Goal: Task Accomplishment & Management: Complete application form

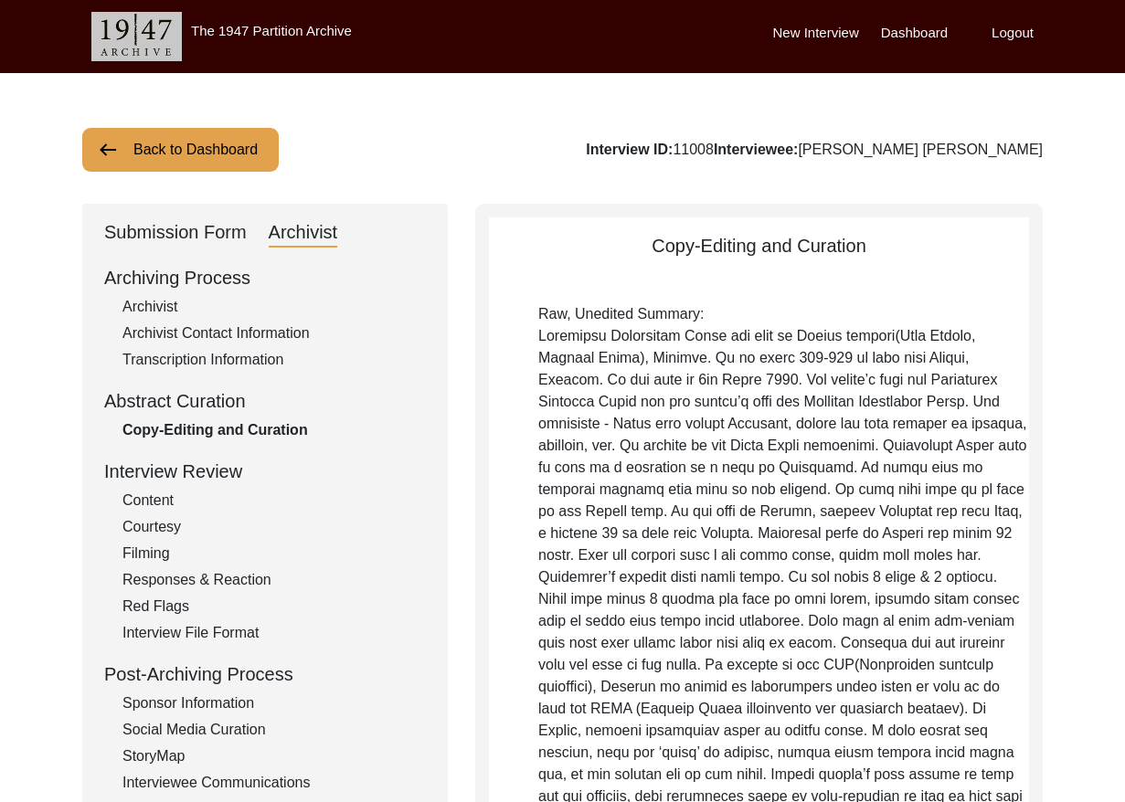
click at [160, 142] on button "Back to Dashboard" at bounding box center [180, 150] width 196 height 44
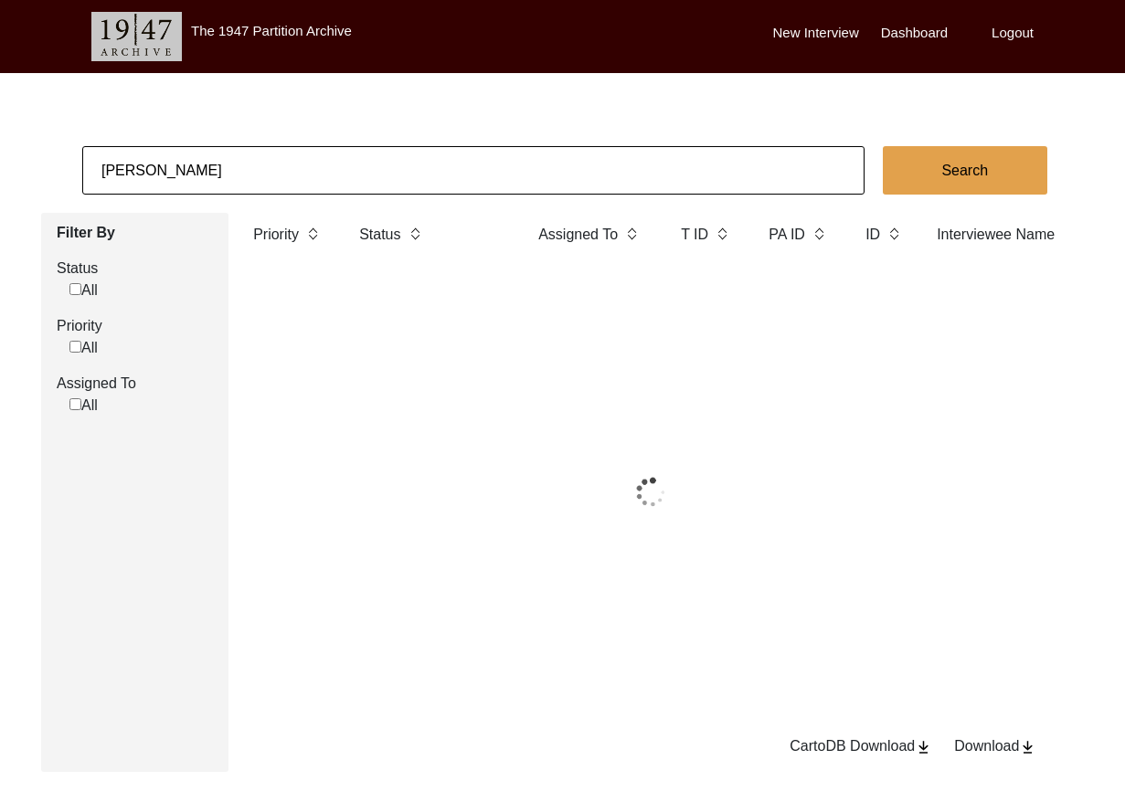
click at [182, 149] on input "[PERSON_NAME]" at bounding box center [473, 170] width 782 height 48
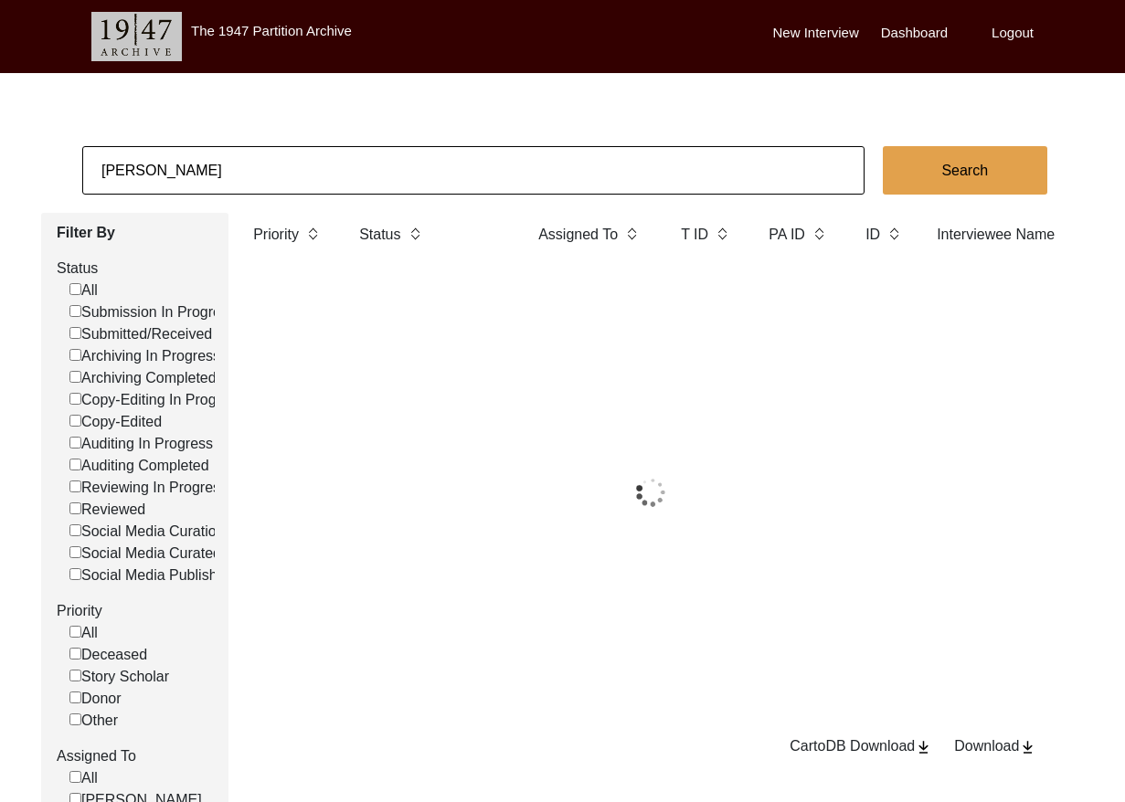
click at [186, 151] on input "[PERSON_NAME]" at bounding box center [473, 170] width 782 height 48
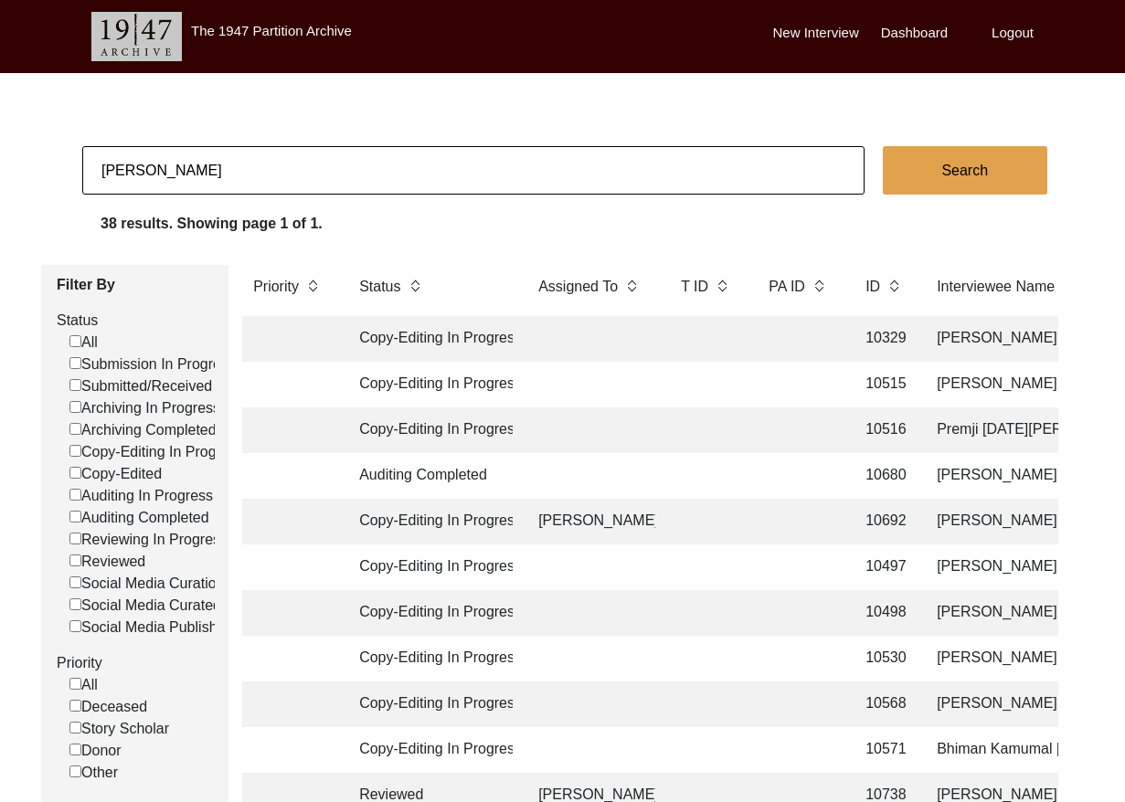
click at [186, 152] on input "[PERSON_NAME]" at bounding box center [473, 170] width 782 height 48
paste input "11002"
type input "11002"
checkbox input "false"
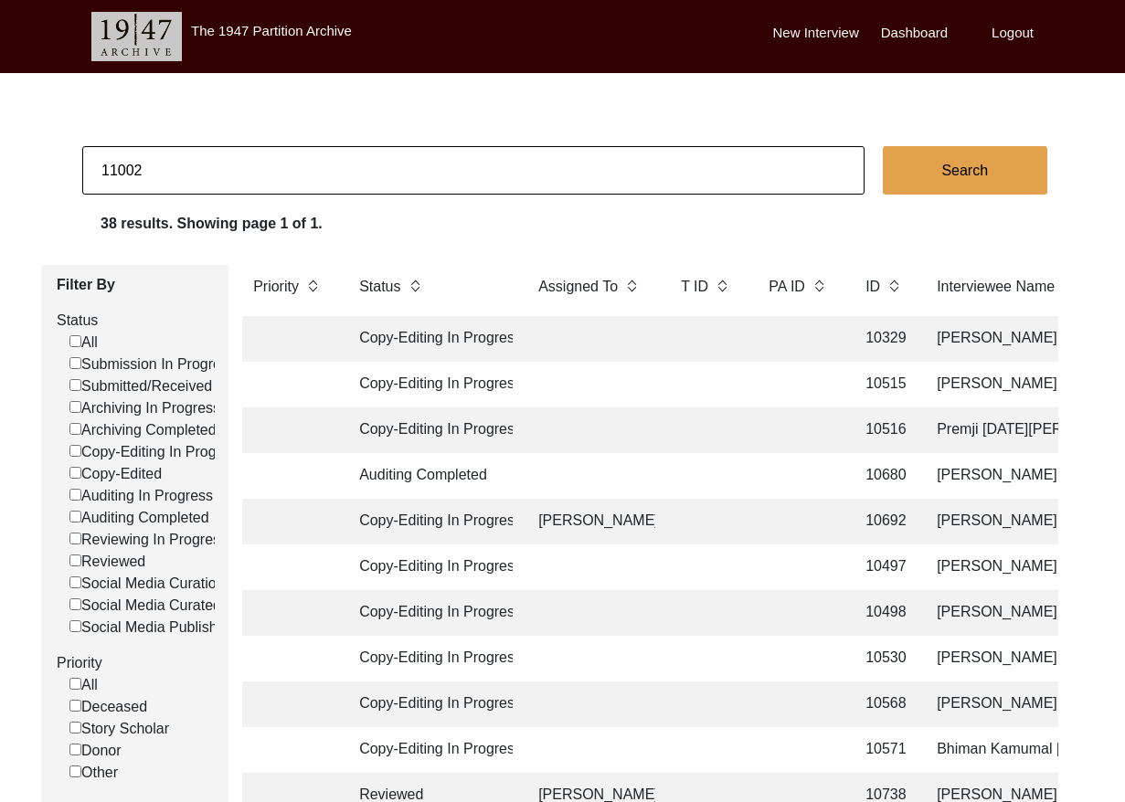
checkbox input "false"
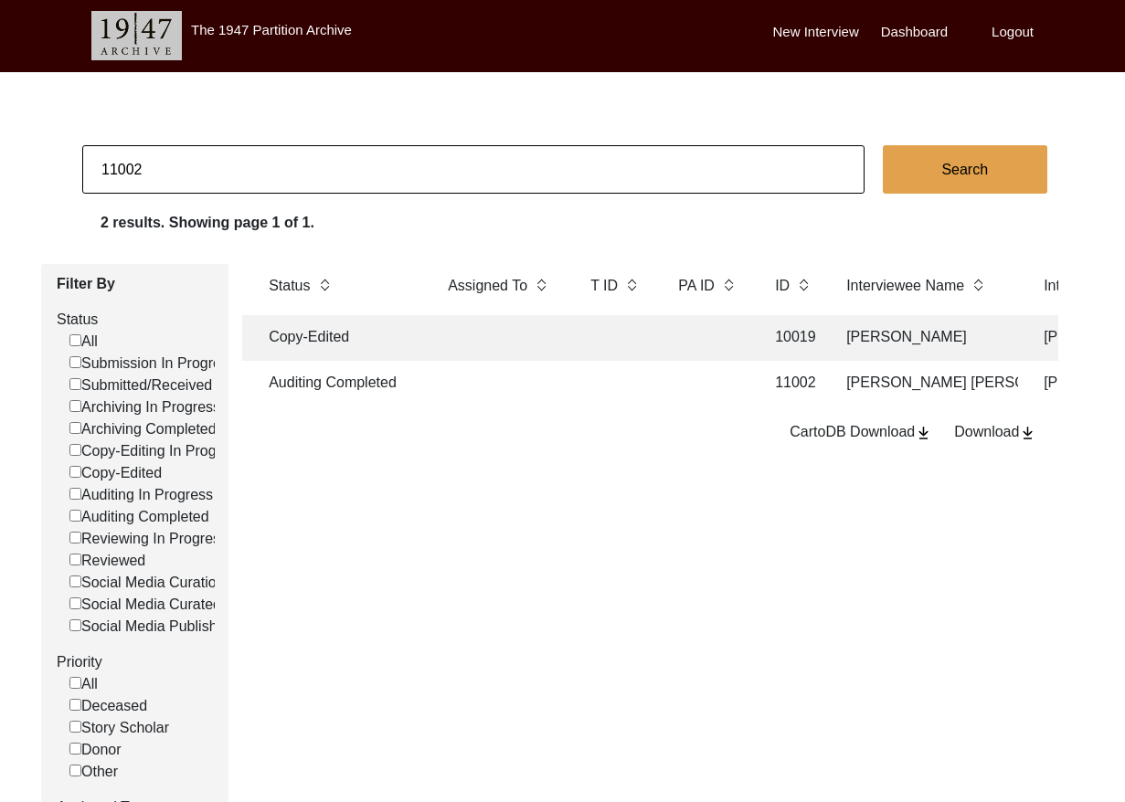
scroll to position [0, 238]
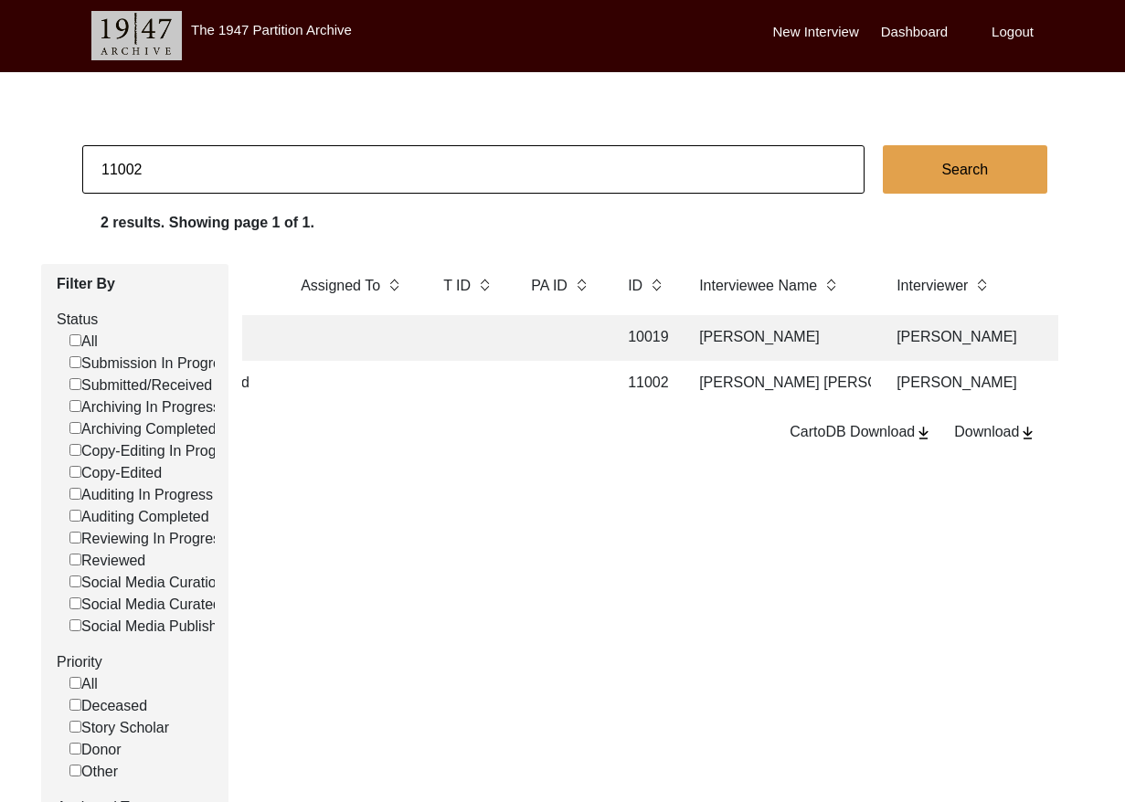
click at [553, 376] on td at bounding box center [561, 384] width 82 height 46
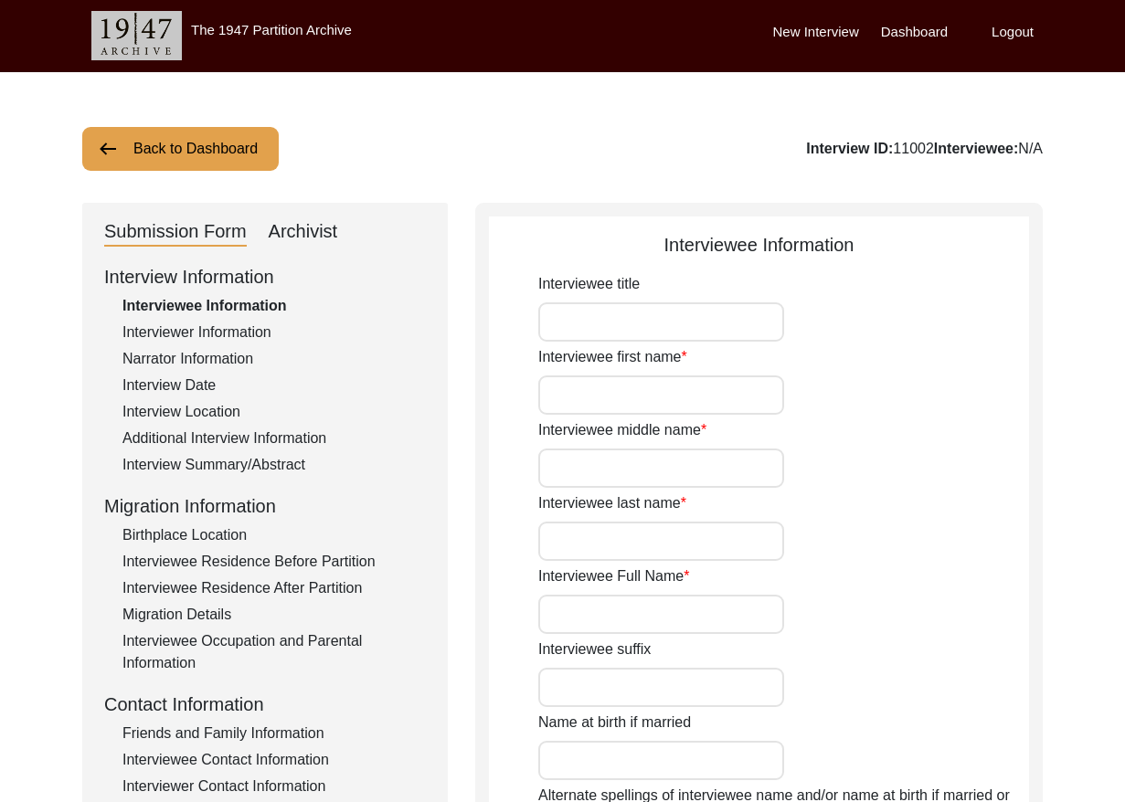
type input "[PERSON_NAME]"
type input "[PERSON_NAME] [PERSON_NAME]"
type input "[DATE]"
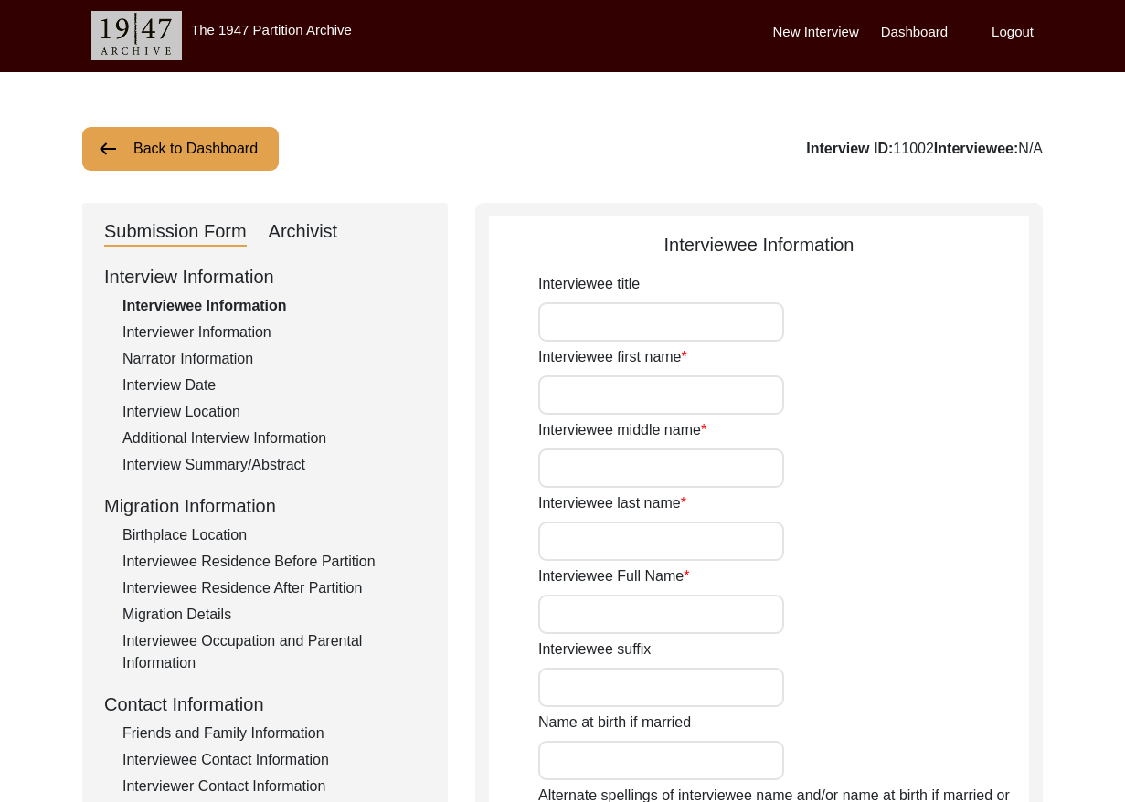
type input "82"
type input "[DEMOGRAPHIC_DATA]"
type input "Gujarati"
type input "[DEMOGRAPHIC_DATA]"
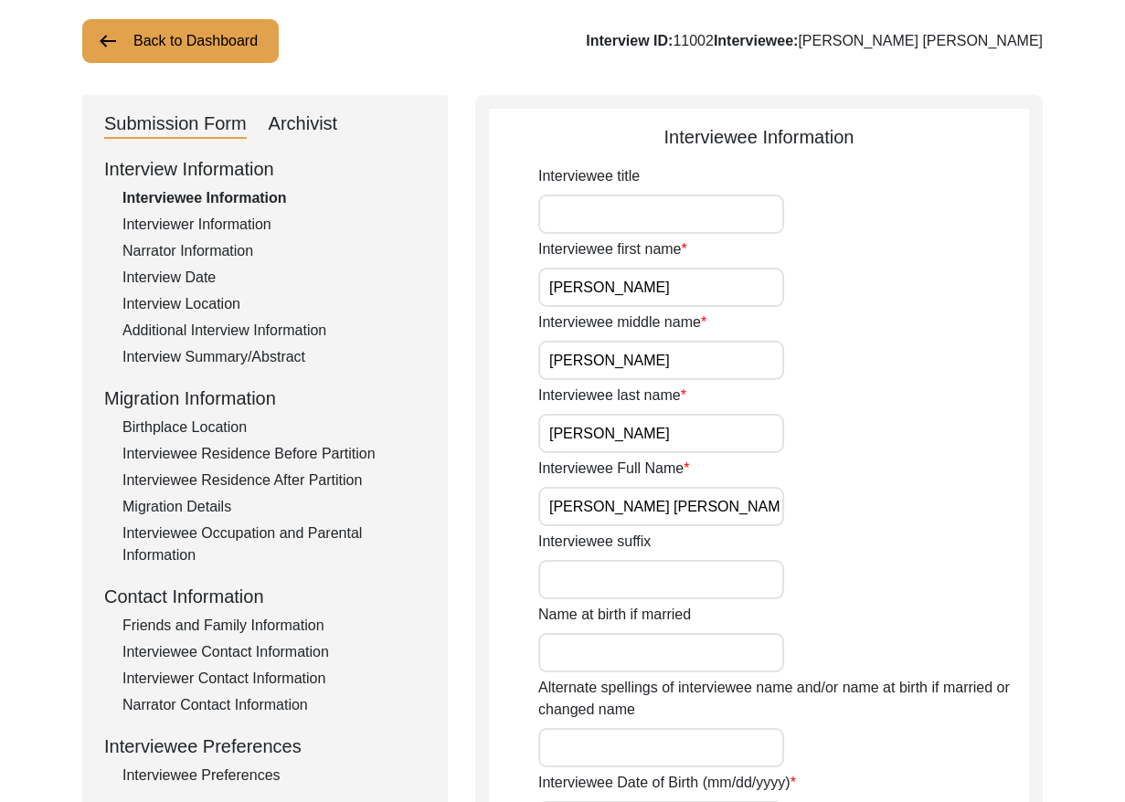
click at [685, 503] on input "[PERSON_NAME] [PERSON_NAME]" at bounding box center [661, 506] width 246 height 39
click at [685, 503] on input "[PERSON_NAME] [PERSON_NAME]" at bounding box center [661, 505] width 246 height 39
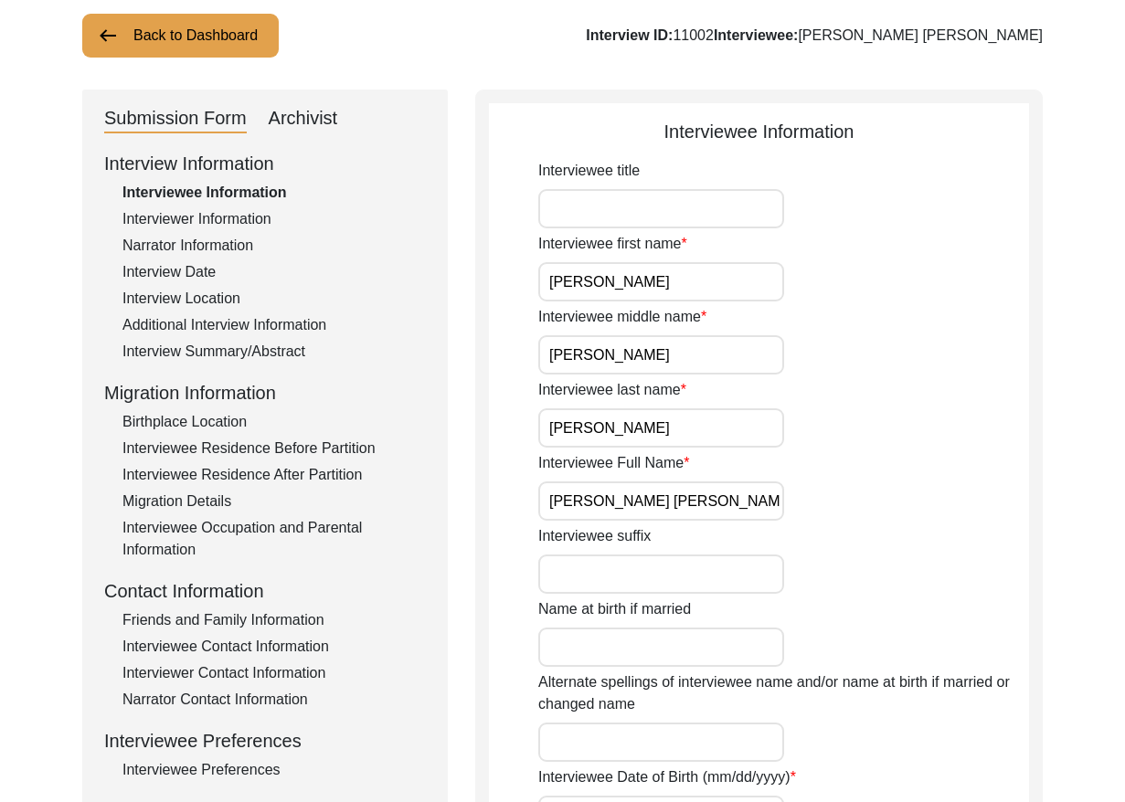
click at [685, 503] on input "[PERSON_NAME] [PERSON_NAME]" at bounding box center [661, 501] width 246 height 39
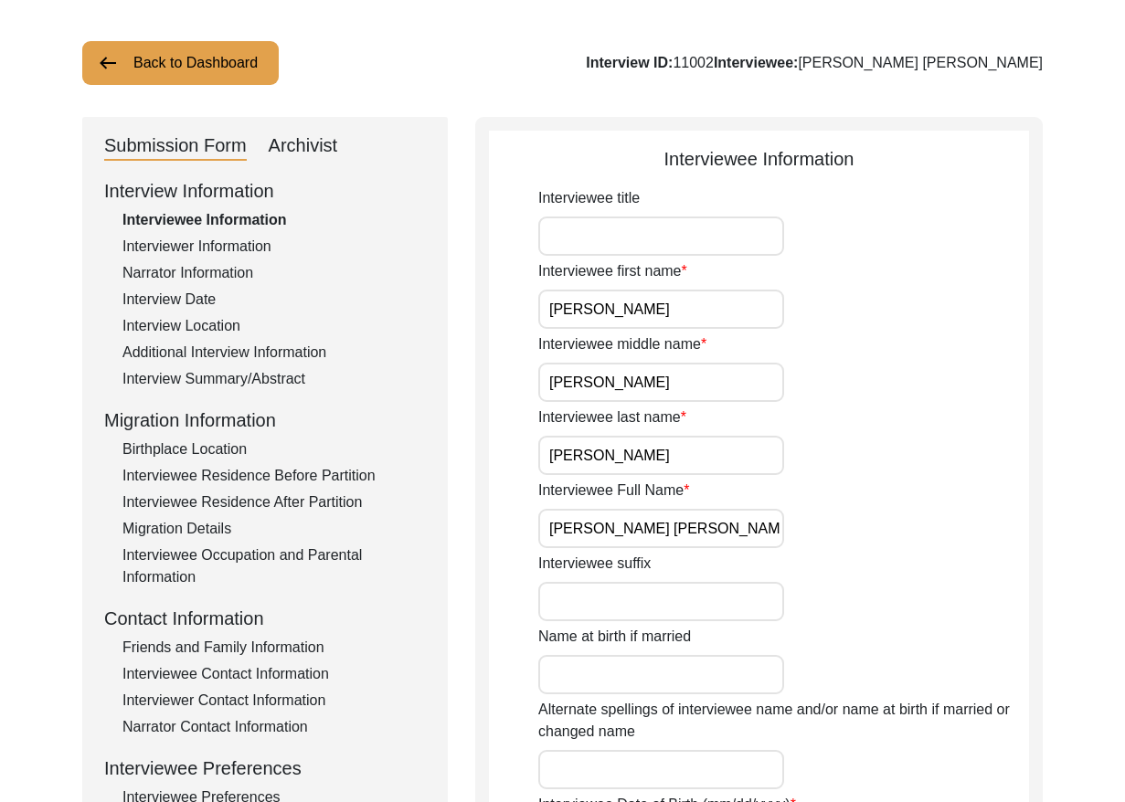
scroll to position [94, 0]
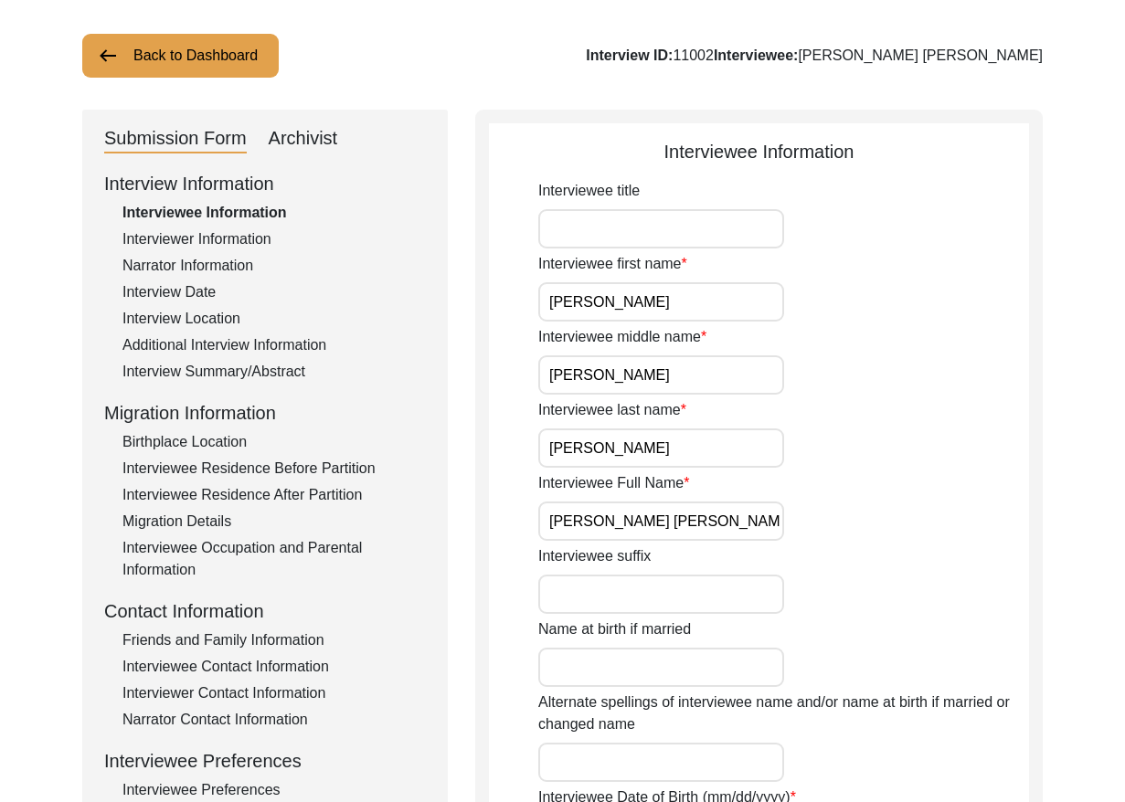
drag, startPoint x: 152, startPoint y: 291, endPoint x: 272, endPoint y: 254, distance: 126.0
click at [156, 288] on div "Interview Date" at bounding box center [273, 292] width 303 height 22
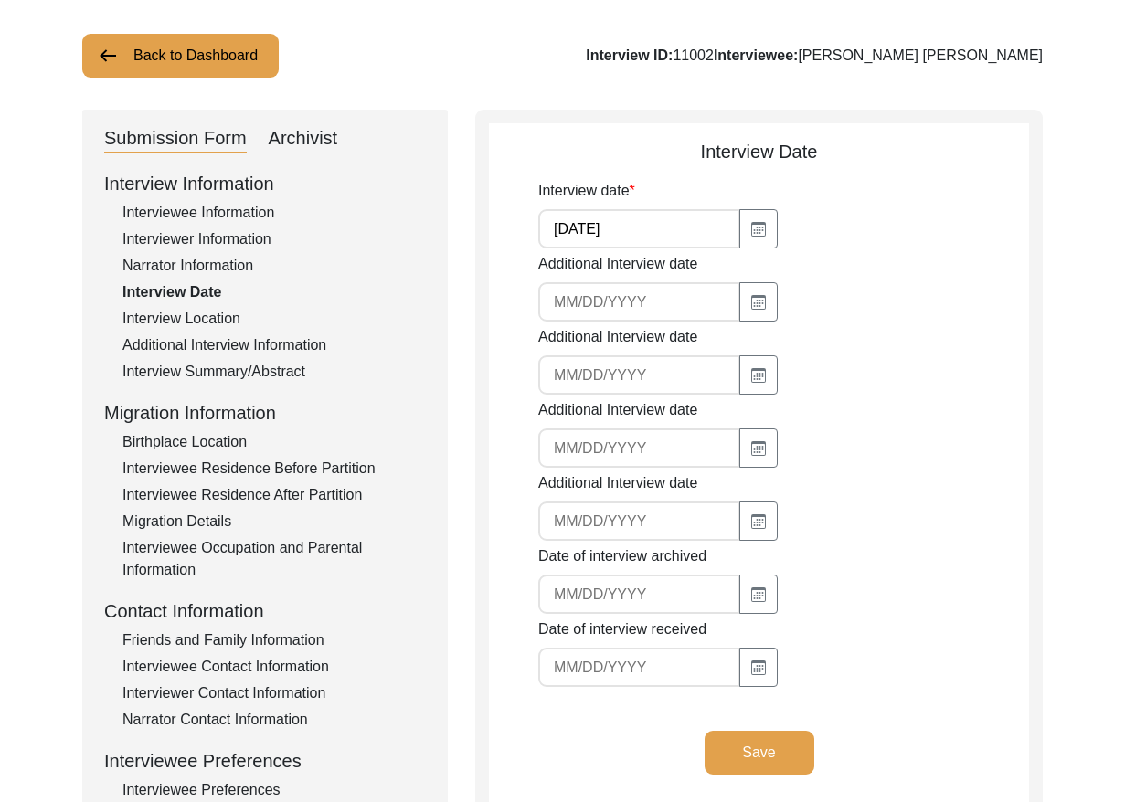
click at [637, 221] on input "[DATE]" at bounding box center [639, 228] width 202 height 39
click at [638, 221] on input "[DATE]" at bounding box center [639, 228] width 202 height 39
click at [291, 371] on div "Interview Summary/Abstract" at bounding box center [273, 372] width 303 height 22
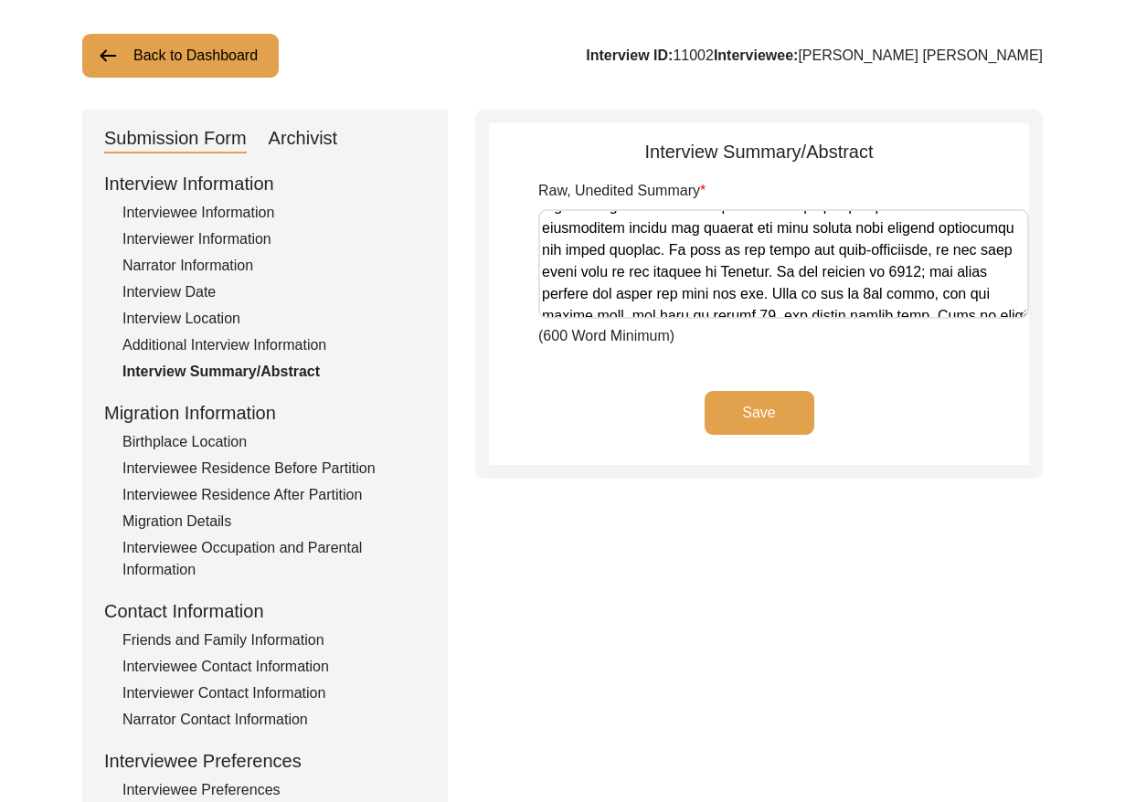
scroll to position [1104, 0]
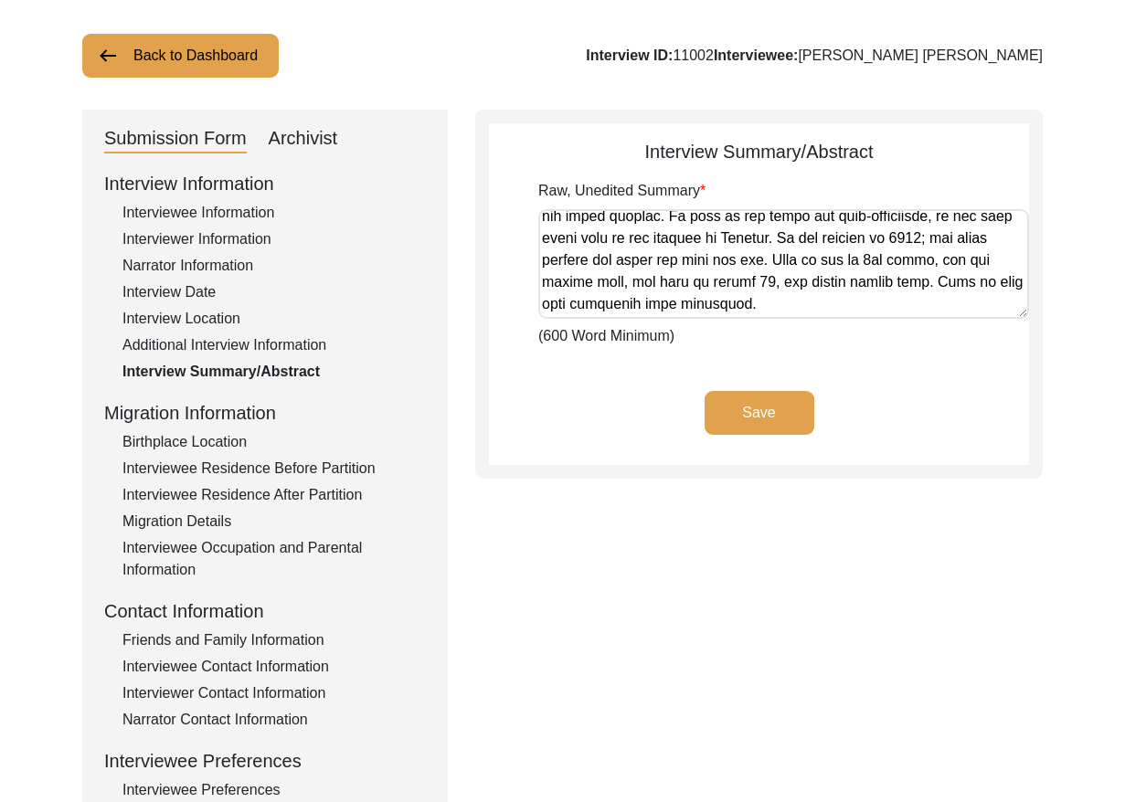
drag, startPoint x: 544, startPoint y: 221, endPoint x: 1128, endPoint y: 319, distance: 592.9
click at [1124, 319] on html "The 1947 Partition Archive New Interview Dashboard Logout Back to Dashboard Int…" at bounding box center [562, 566] width 1125 height 1321
drag, startPoint x: 301, startPoint y: 139, endPoint x: 309, endPoint y: 164, distance: 26.9
click at [302, 141] on div "Archivist" at bounding box center [303, 138] width 69 height 29
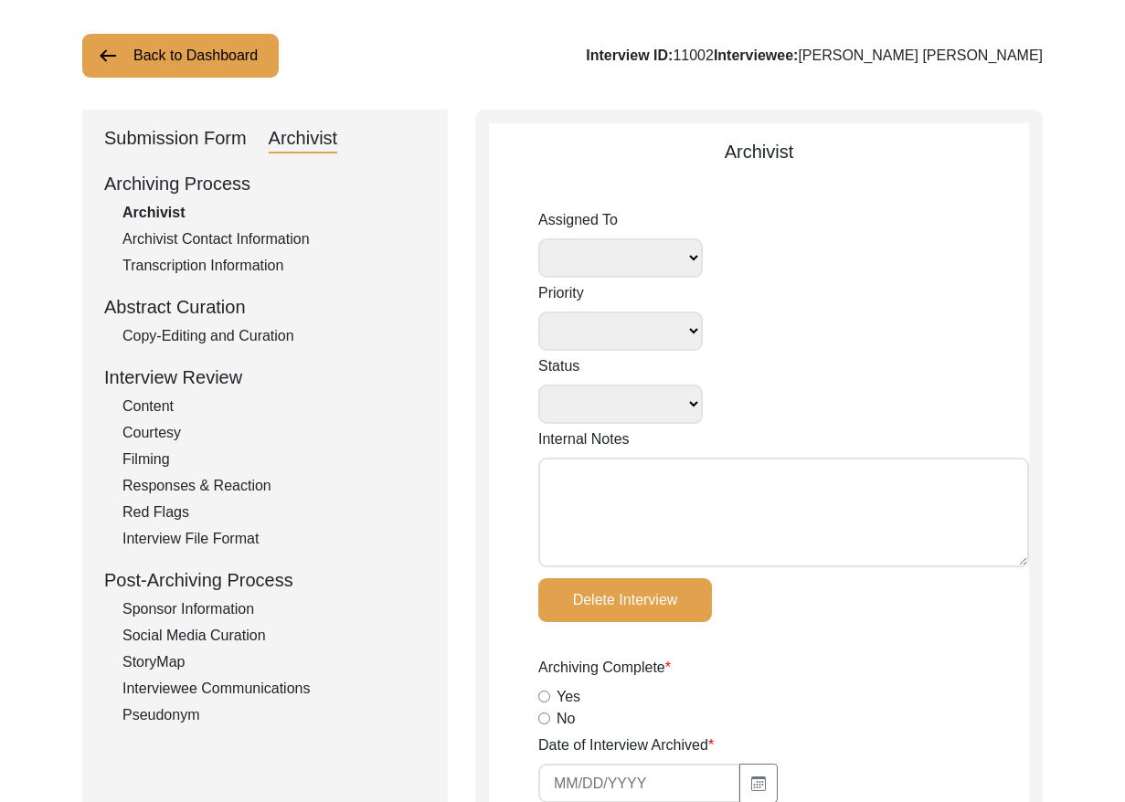
select select
select select "Auditing Completed"
type textarea "[PERSON_NAME] [DATE]: To Lesya for archiving. [DATE] [GEOGRAPHIC_DATA]: Assigne…"
radio input "true"
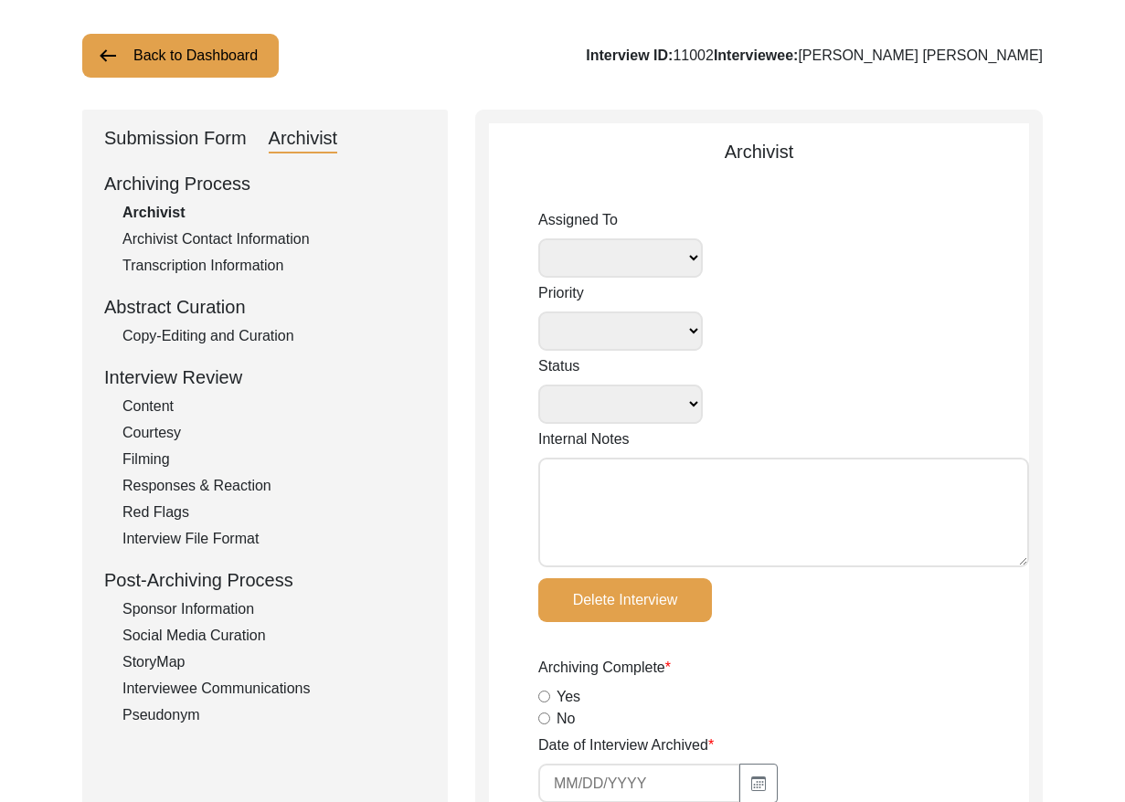
type input "[DATE]"
type textarea "[DATE] Lesya: Most entries written in all lowercase; capitalized words where ap…"
type input "[DATE]"
radio input "true"
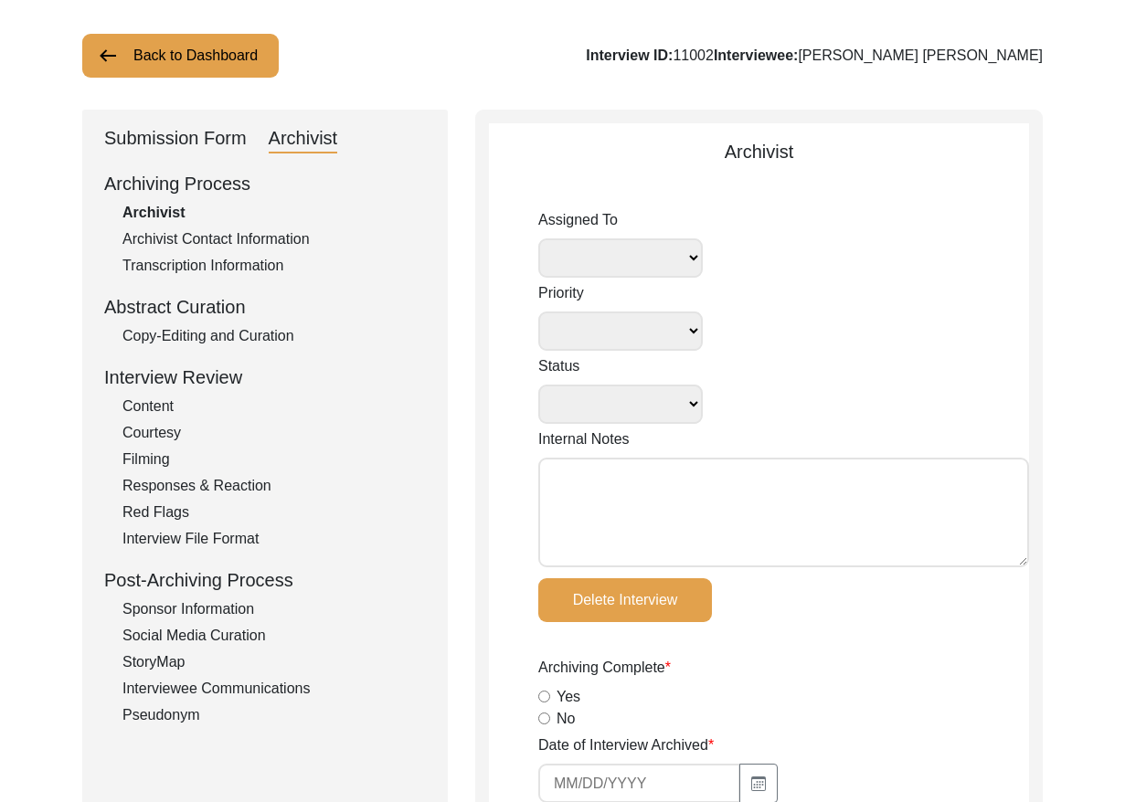
radio input "true"
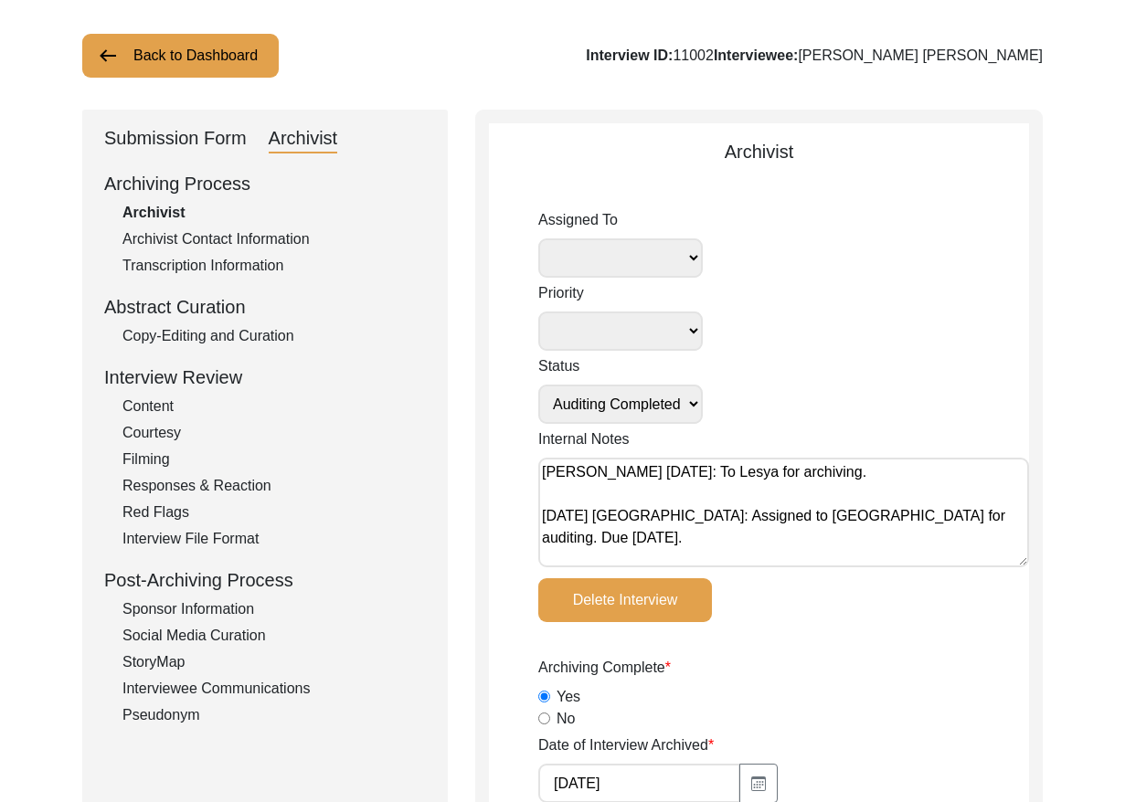
radio input "true"
type input "1:01:55"
radio input "true"
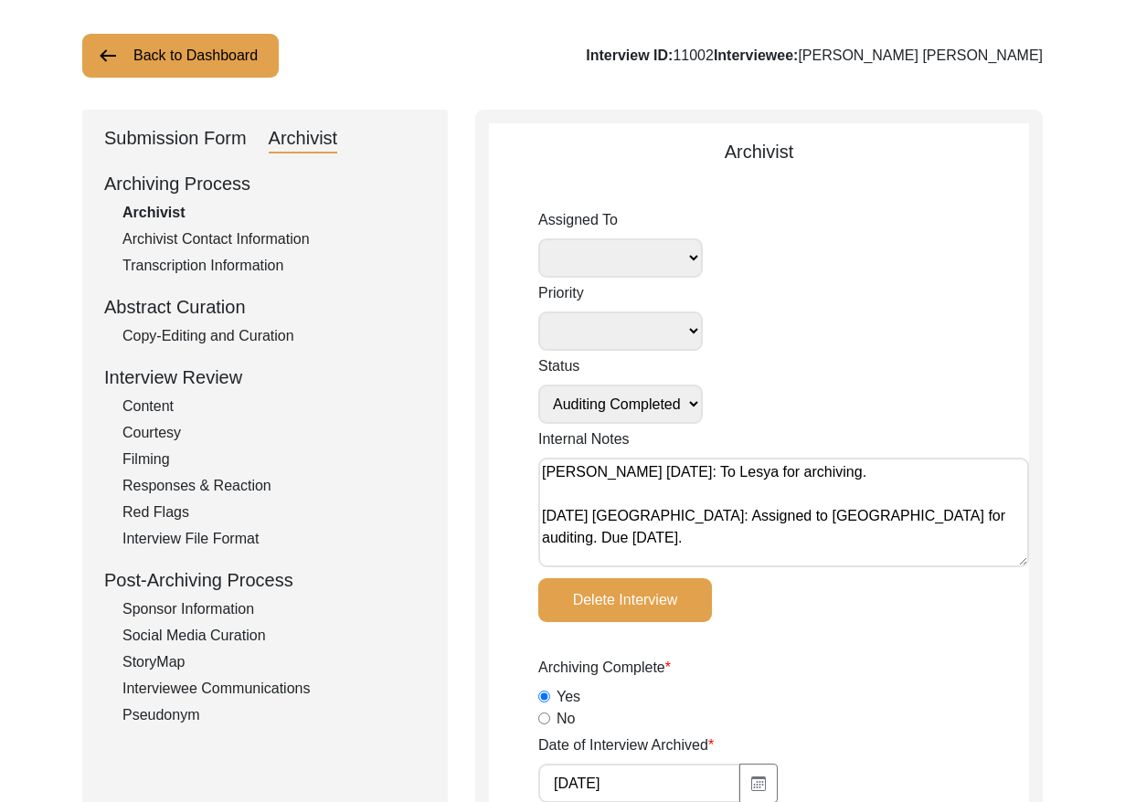
radio input "true"
type input "21"
type input "mp4 files"
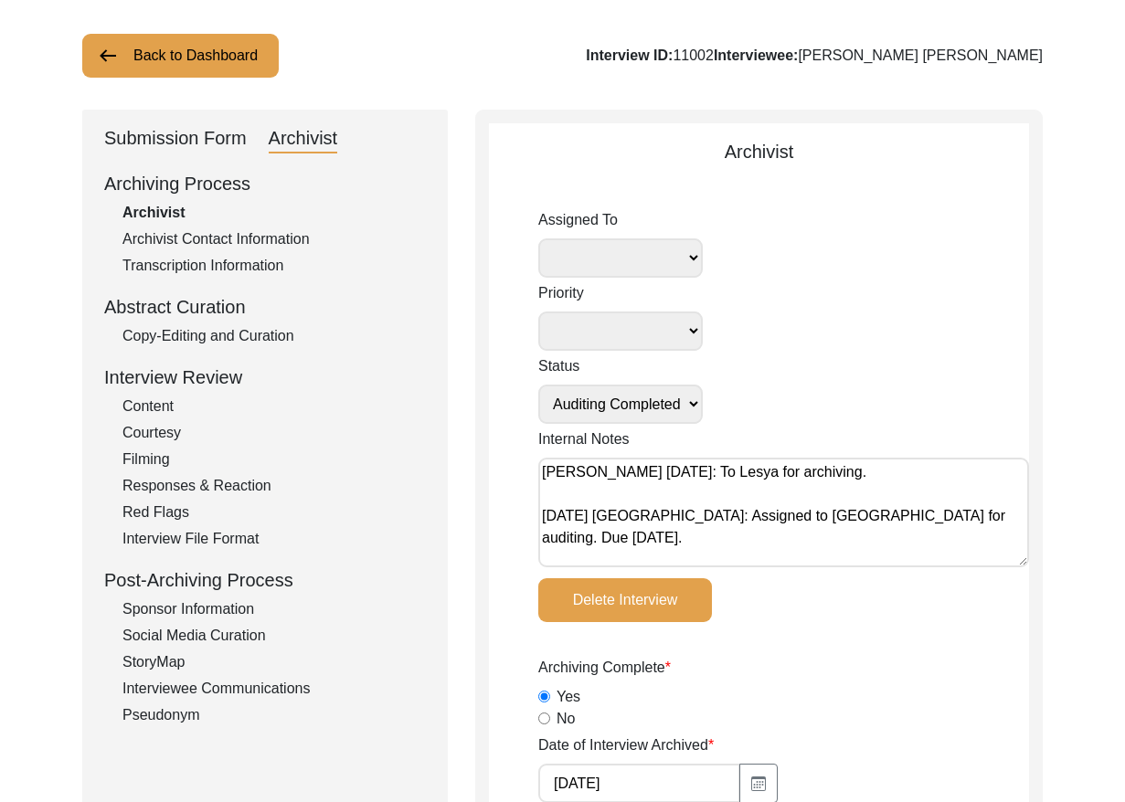
type input "mp4 files"
type input "7.82 GB"
select select
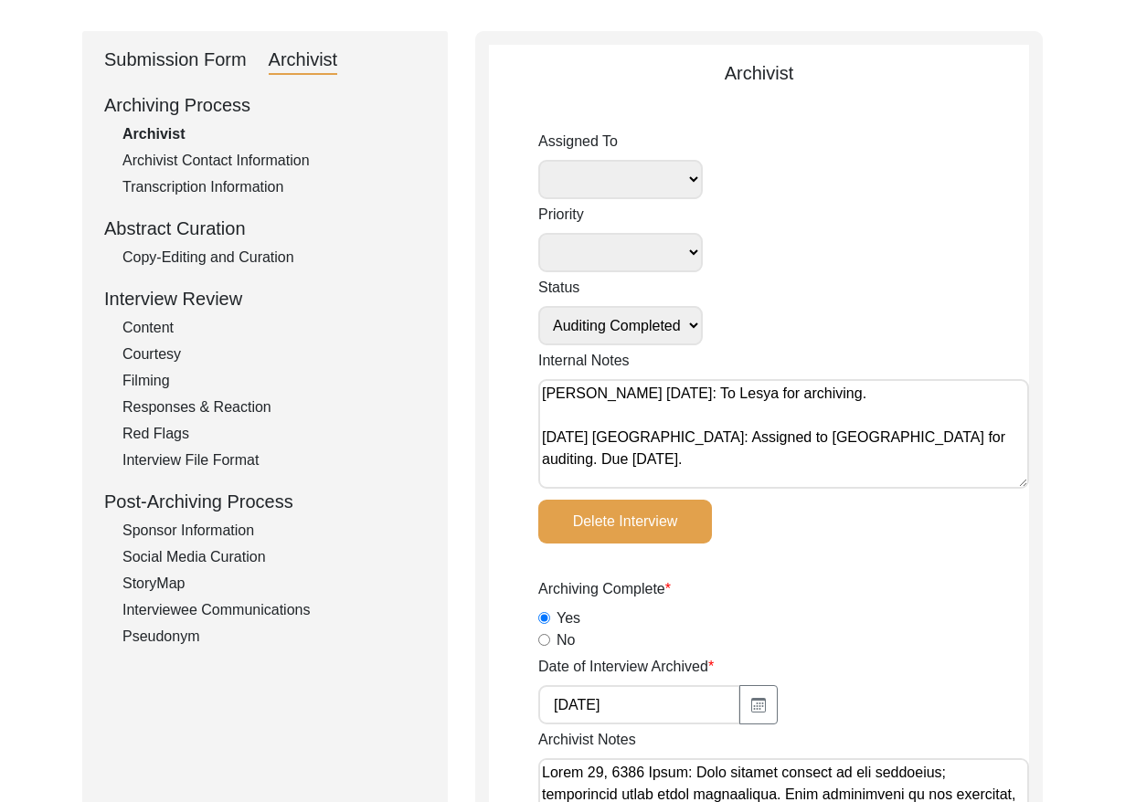
click at [229, 248] on div "Copy-Editing and Curation" at bounding box center [273, 258] width 303 height 22
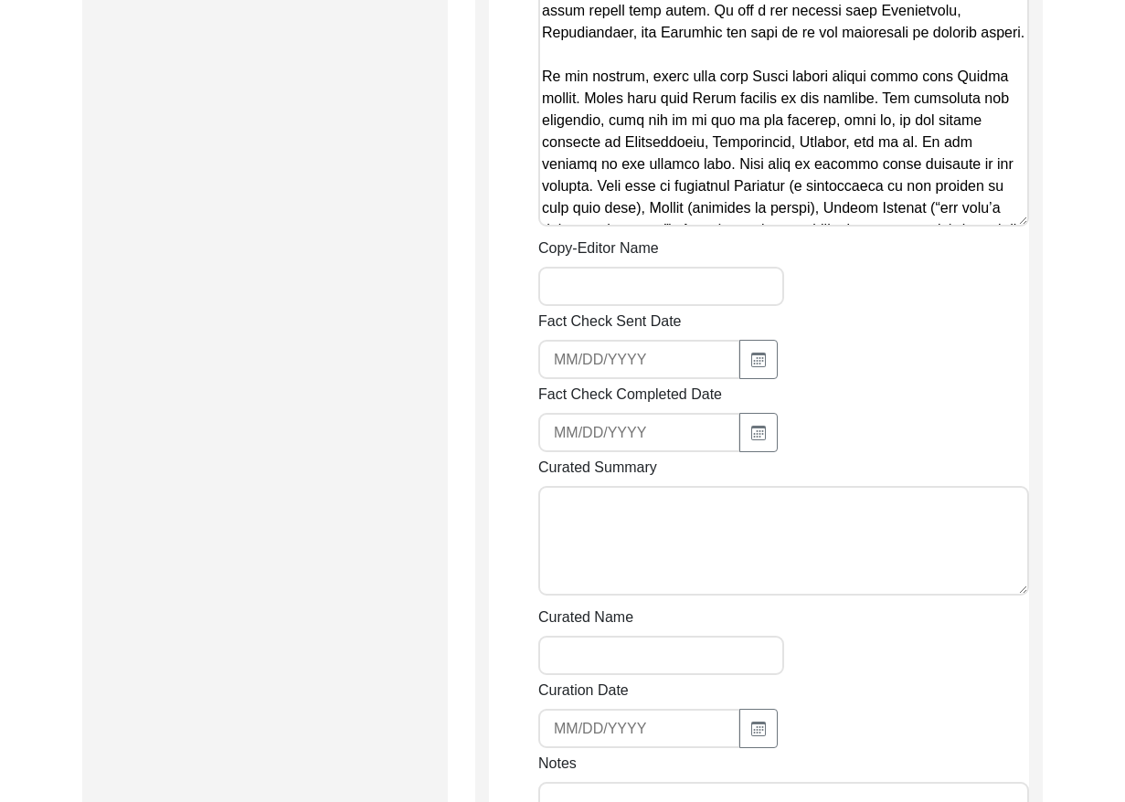
scroll to position [2023, 0]
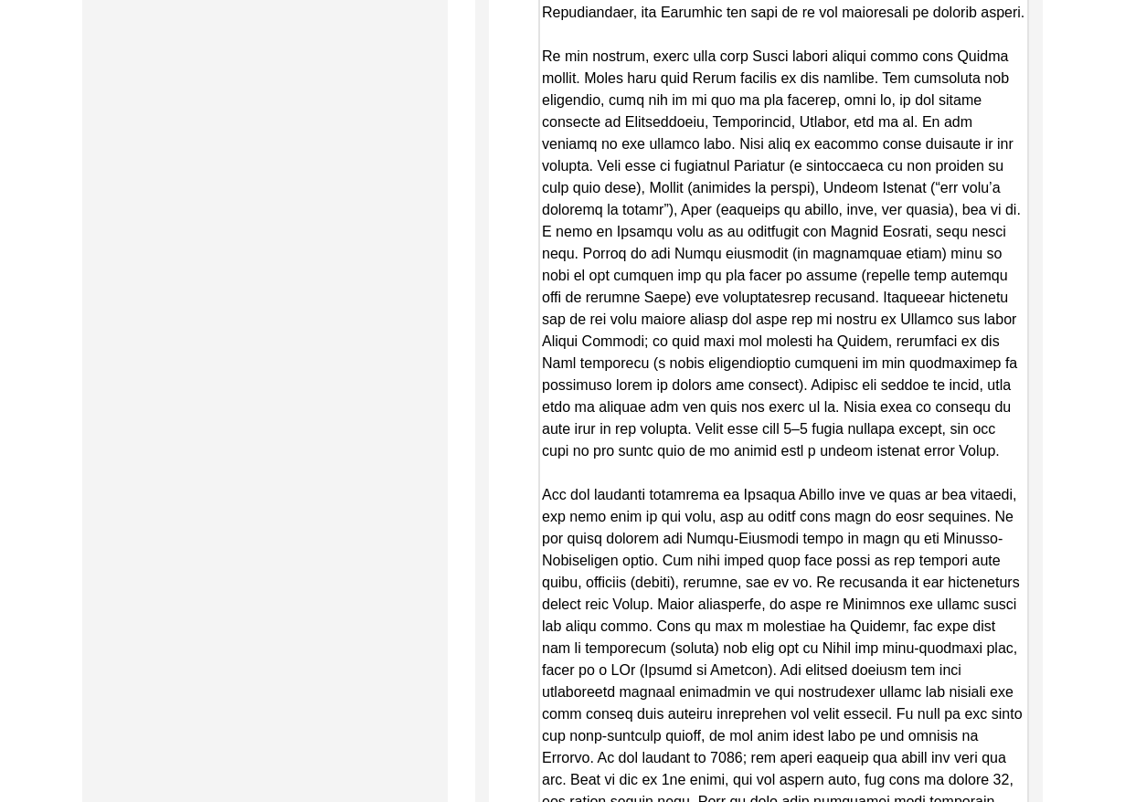
drag, startPoint x: 1021, startPoint y: 202, endPoint x: 969, endPoint y: 789, distance: 589.8
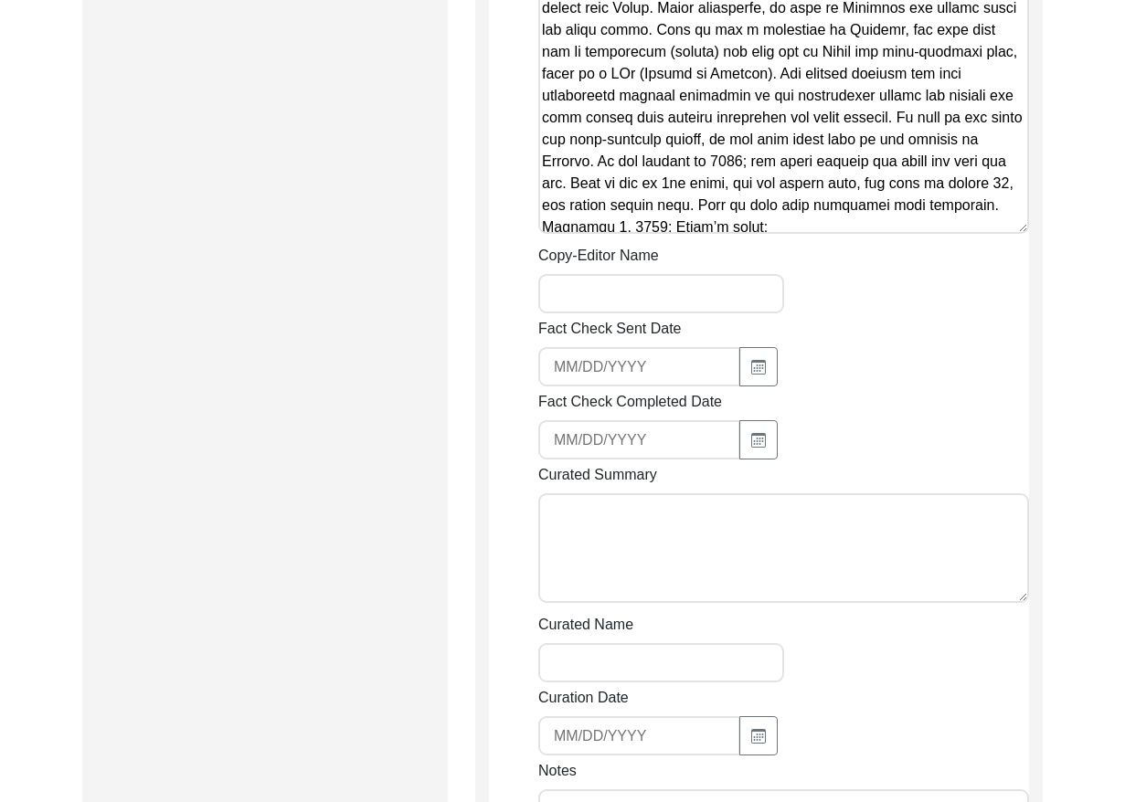
scroll to position [2686, 0]
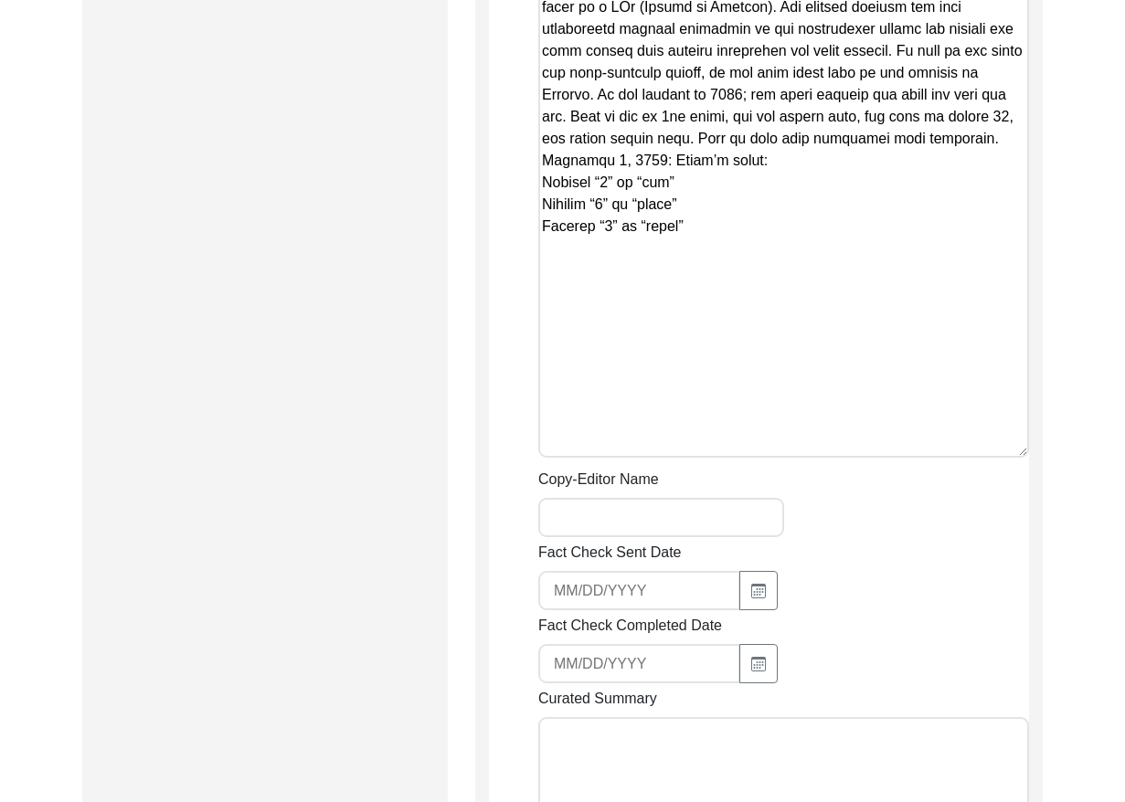
drag, startPoint x: 1025, startPoint y: 162, endPoint x: 1000, endPoint y: 452, distance: 291.6
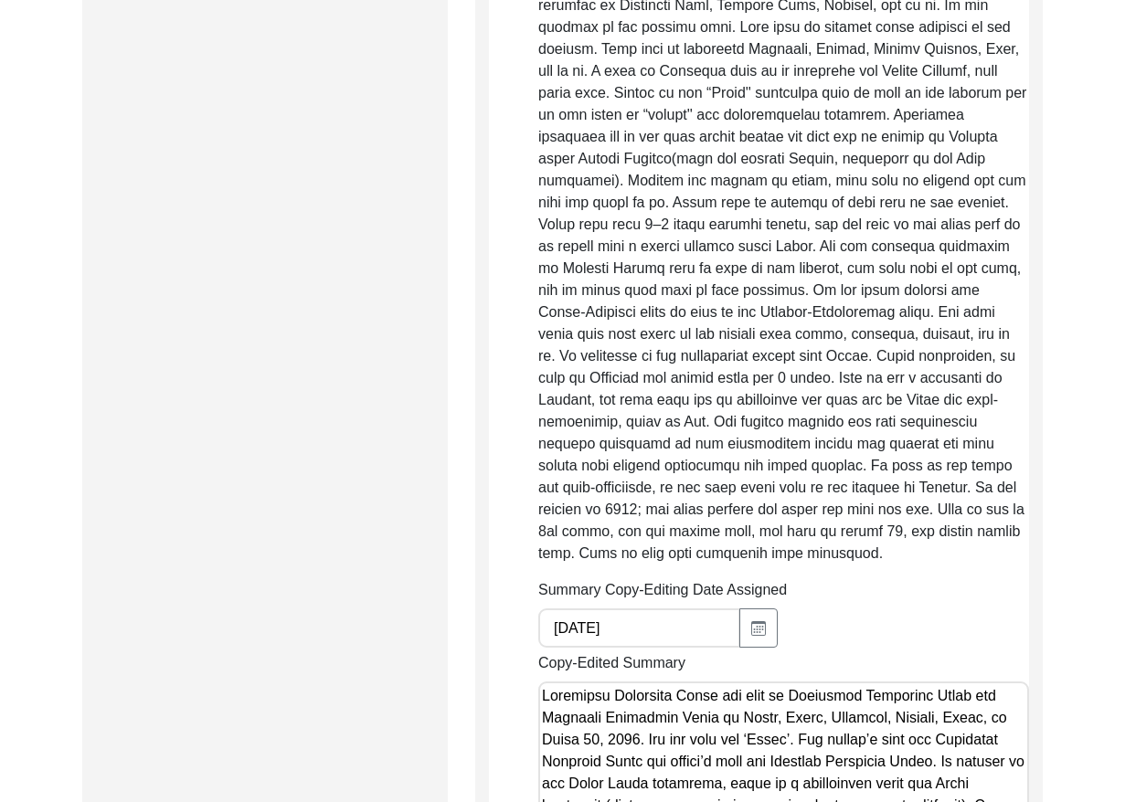
scroll to position [0, 0]
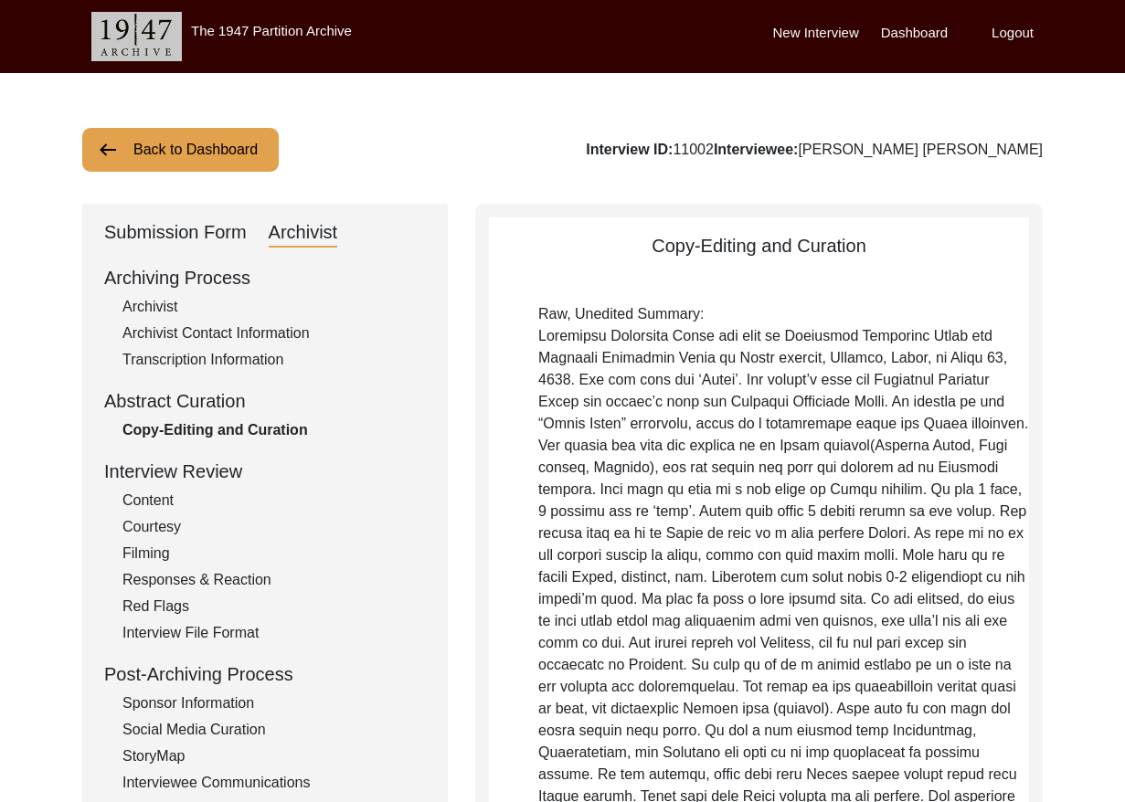
drag, startPoint x: 1013, startPoint y: 274, endPoint x: 370, endPoint y: -90, distance: 739.4
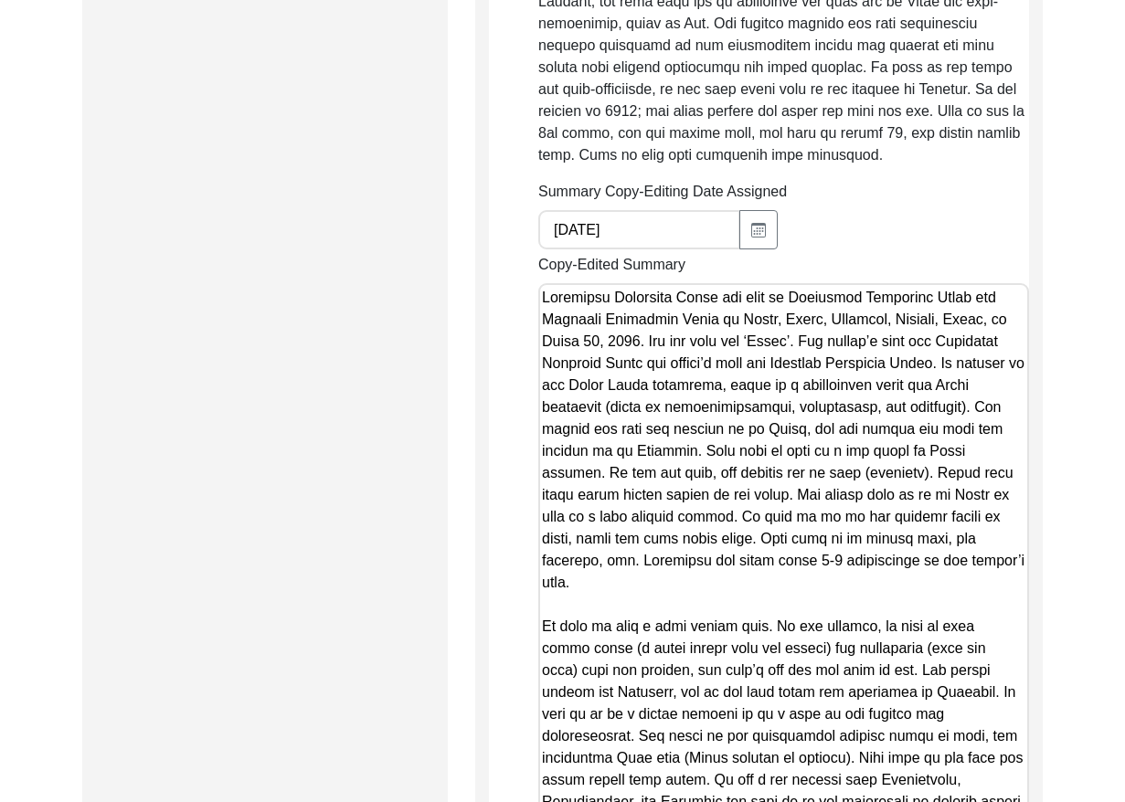
scroll to position [1244, 0]
